Goal: Information Seeking & Learning: Learn about a topic

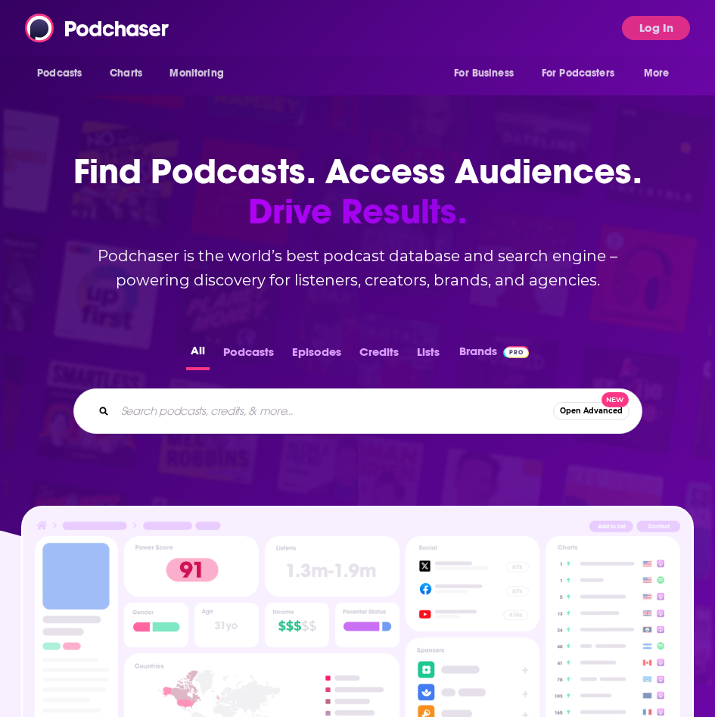
click at [197, 407] on input "Search podcasts, credits, & more..." at bounding box center [334, 411] width 438 height 24
paste input "Chatting with [PERSON_NAME]"
type input "Chatting with [PERSON_NAME]"
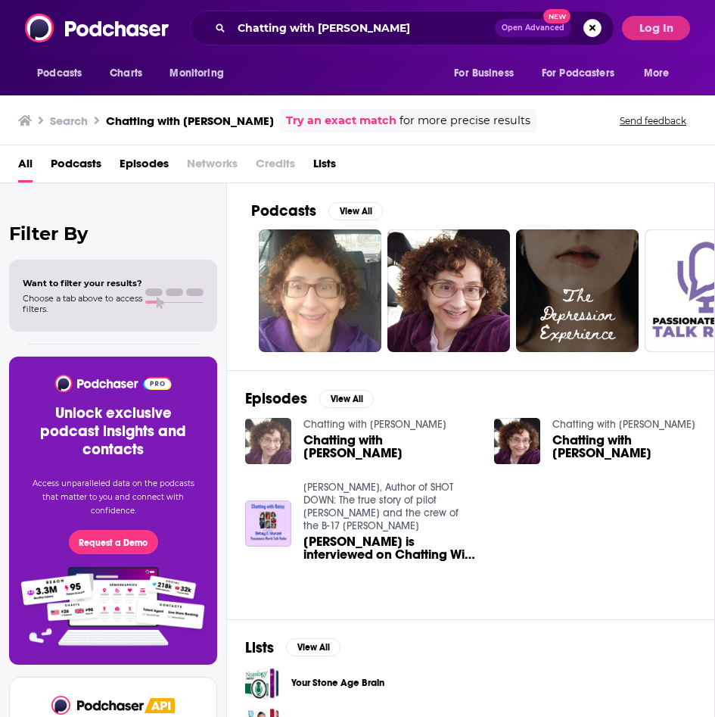
click at [288, 436] on img "Chatting with Betsy" at bounding box center [268, 441] width 46 height 46
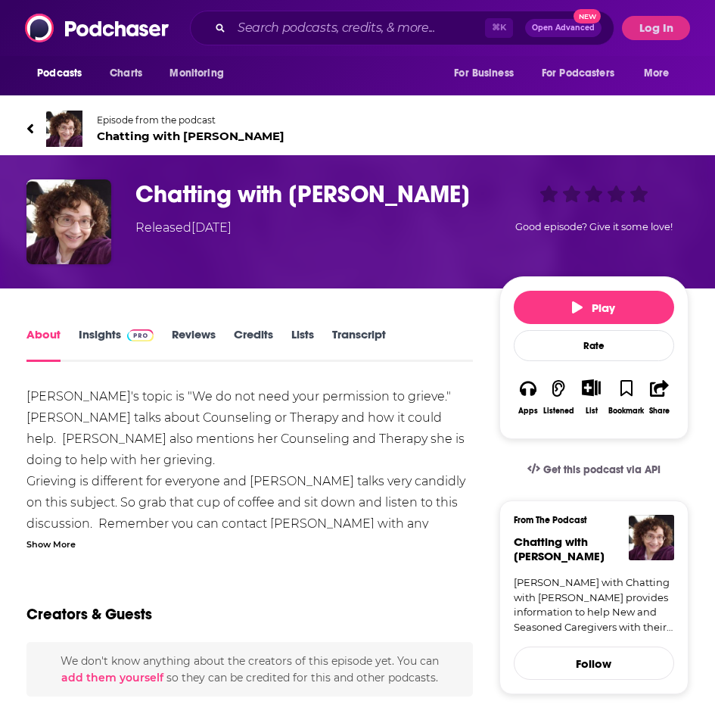
click at [97, 332] on link "Insights" at bounding box center [116, 344] width 75 height 35
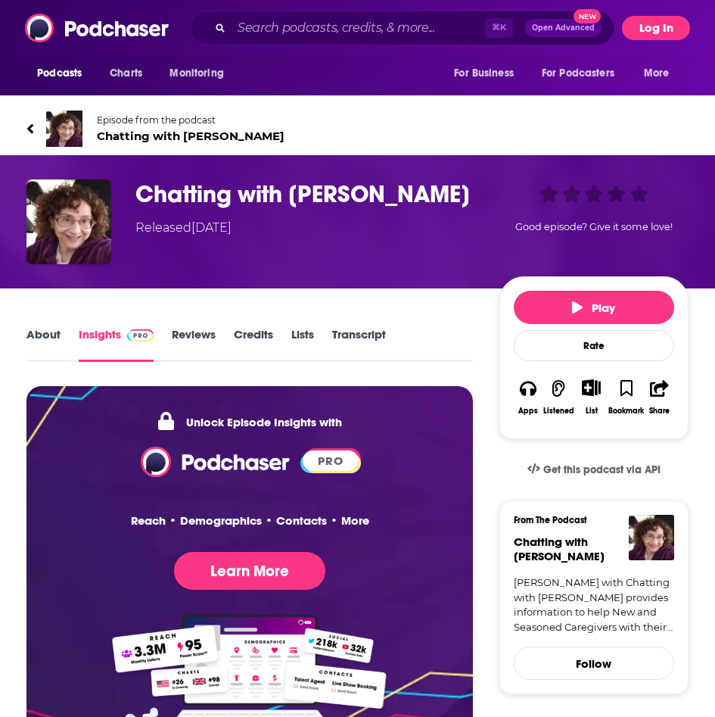
click at [646, 37] on button "Log In" at bounding box center [656, 28] width 68 height 24
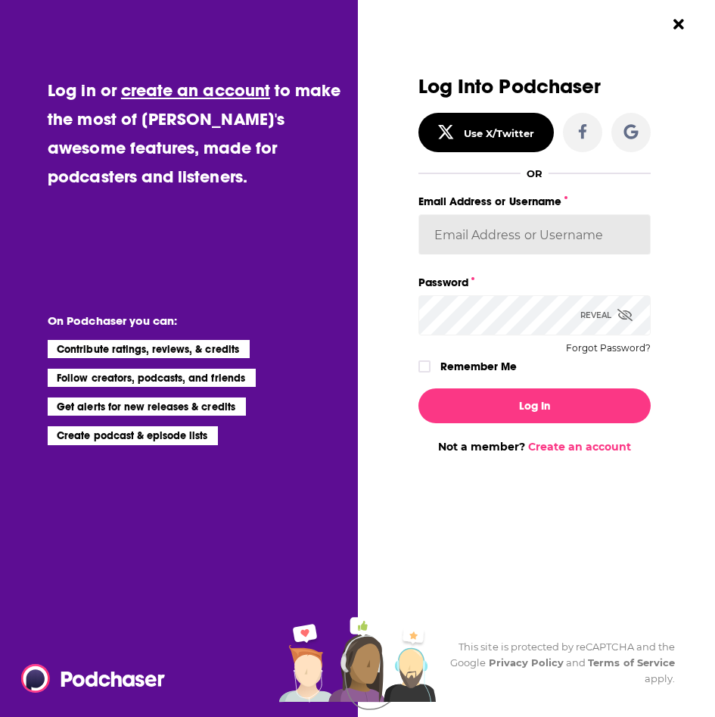
click at [496, 236] on input "Email Address or Username" at bounding box center [534, 234] width 232 height 41
click at [500, 232] on input "Email Address or Username" at bounding box center [534, 234] width 232 height 41
type input "[PERSON_NAME][EMAIL_ADDRESS][DOMAIN_NAME]"
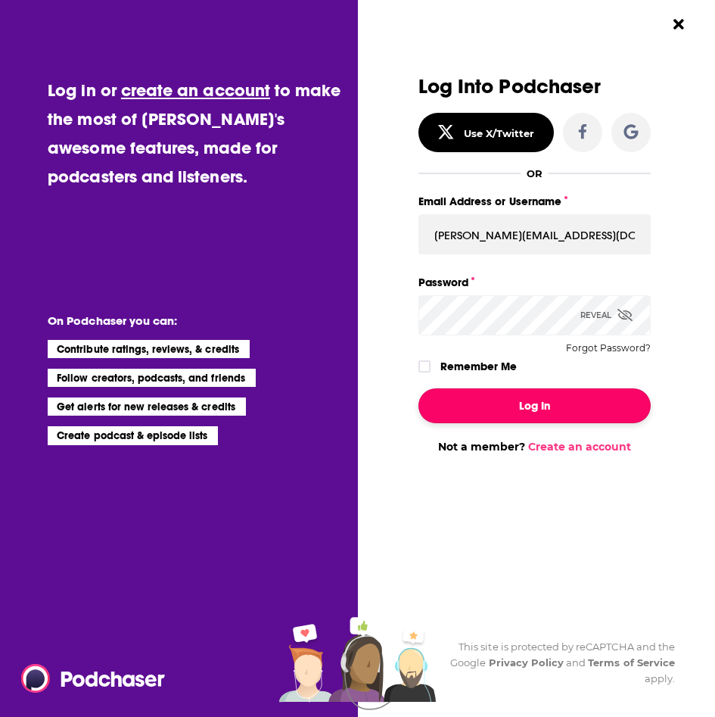
click at [507, 416] on button "Log In" at bounding box center [534, 405] width 232 height 35
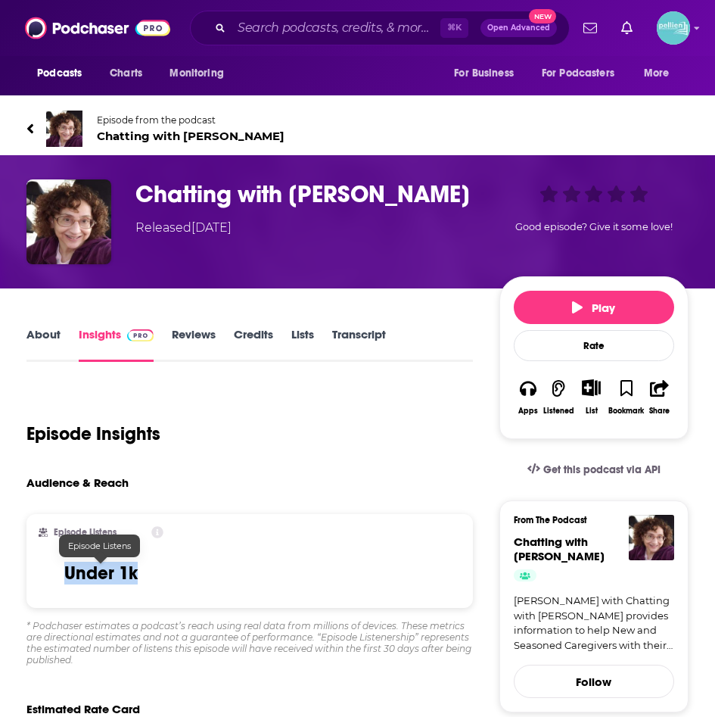
drag, startPoint x: 135, startPoint y: 574, endPoint x: 61, endPoint y: 571, distance: 73.5
click at [61, 571] on div "Episode Listens Under 1k" at bounding box center [101, 561] width 125 height 70
copy h3 "Under 1k"
click at [32, 125] on icon at bounding box center [30, 128] width 6 height 10
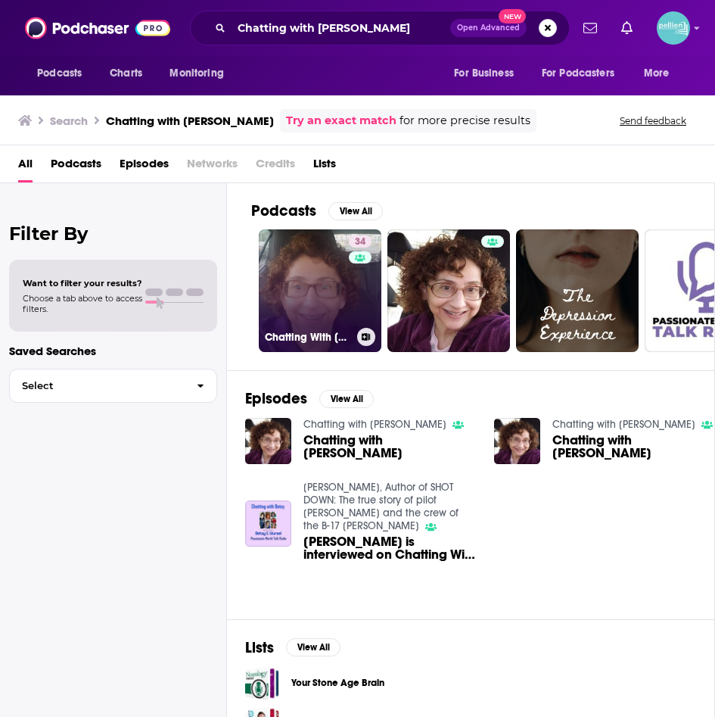
click at [344, 282] on link "34 Chatting With [PERSON_NAME]" at bounding box center [320, 290] width 123 height 123
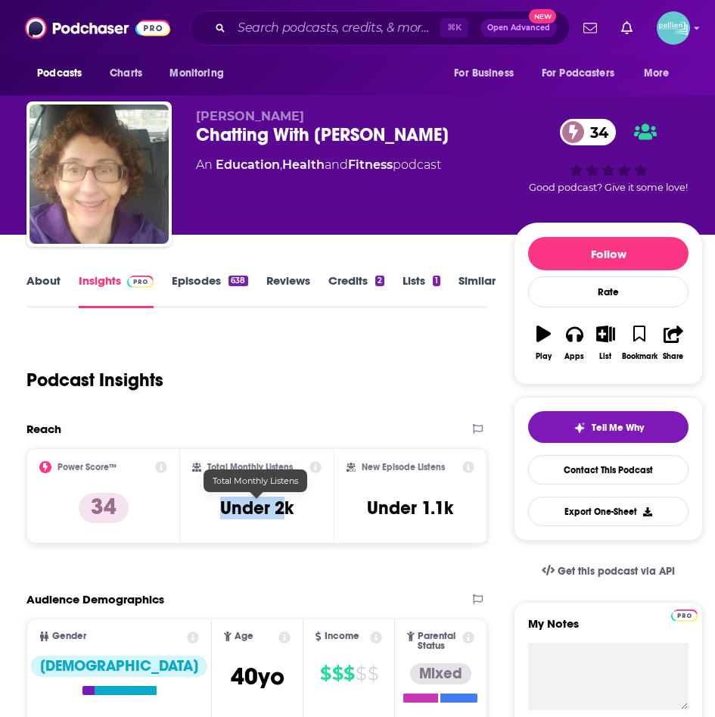
drag, startPoint x: 288, startPoint y: 516, endPoint x: 204, endPoint y: 516, distance: 83.2
click at [204, 515] on div "Total Monthly Listens Under 2k" at bounding box center [256, 496] width 129 height 70
click at [274, 496] on h3 "Under 2k" at bounding box center [256, 507] width 73 height 23
drag, startPoint x: 294, startPoint y: 513, endPoint x: 207, endPoint y: 513, distance: 87.0
click at [207, 513] on div "Total Monthly Listens Under 2k" at bounding box center [256, 496] width 129 height 70
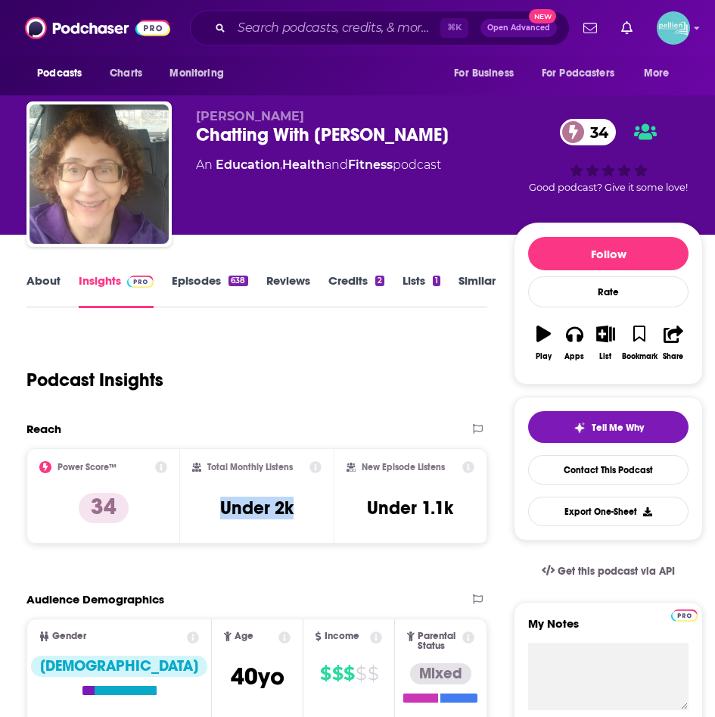
copy h3 "Under 2k"
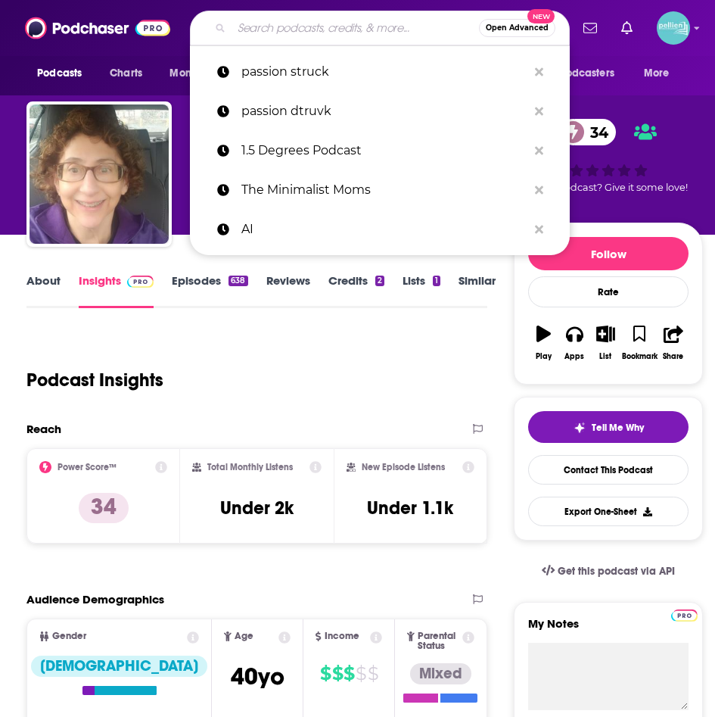
click at [325, 24] on input "Search podcasts, credits, & more..." at bounding box center [355, 28] width 247 height 24
paste input "Creating a Family"
type input "Creating a Family"
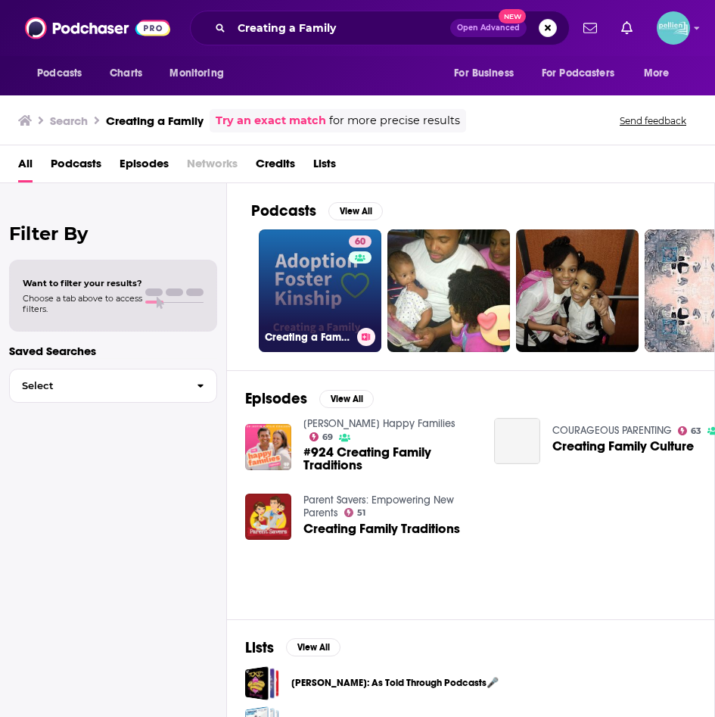
click at [306, 278] on link "60 Creating a Family: Talk about Adoption, [PERSON_NAME] & Kinship Care" at bounding box center [320, 290] width 123 height 123
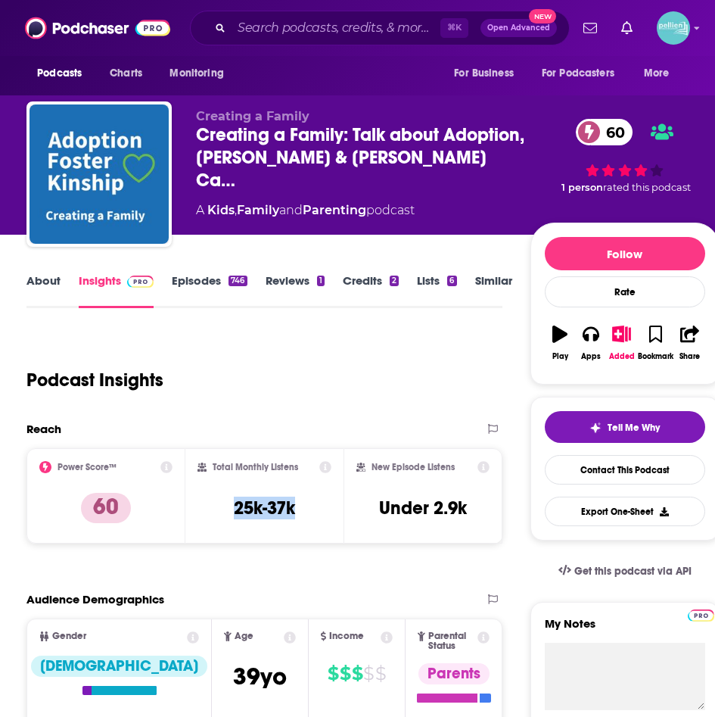
drag, startPoint x: 296, startPoint y: 498, endPoint x: 203, endPoint y: 499, distance: 93.1
click at [205, 500] on div "Total Monthly Listens 25k-37k" at bounding box center [264, 496] width 135 height 70
click at [304, 501] on div "Total Monthly Listens 25k-37k" at bounding box center [264, 496] width 135 height 70
drag, startPoint x: 303, startPoint y: 502, endPoint x: 233, endPoint y: 504, distance: 69.6
click at [233, 504] on div "Total Monthly Listens 25k-37k" at bounding box center [264, 496] width 135 height 70
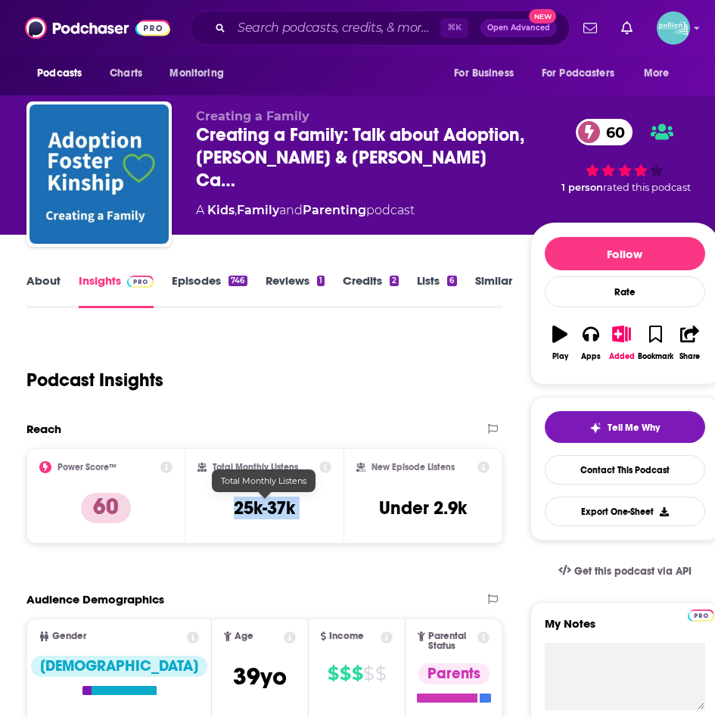
copy div "25k-37k"
